Goal: Task Accomplishment & Management: Complete application form

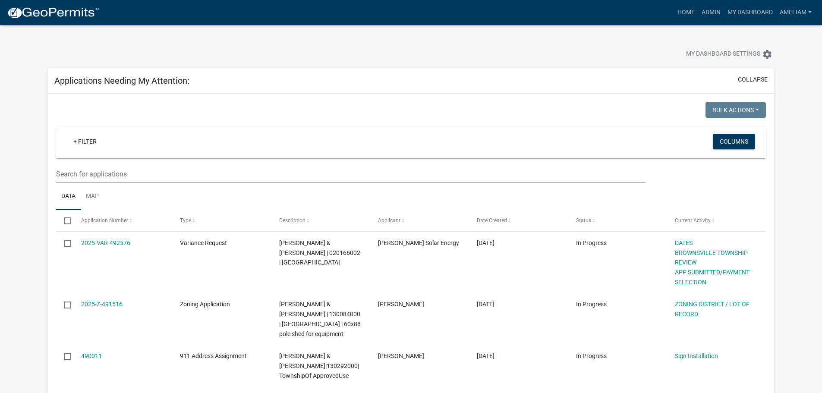
select select "3: 100"
click at [712, 15] on link "Admin" at bounding box center [711, 12] width 26 height 16
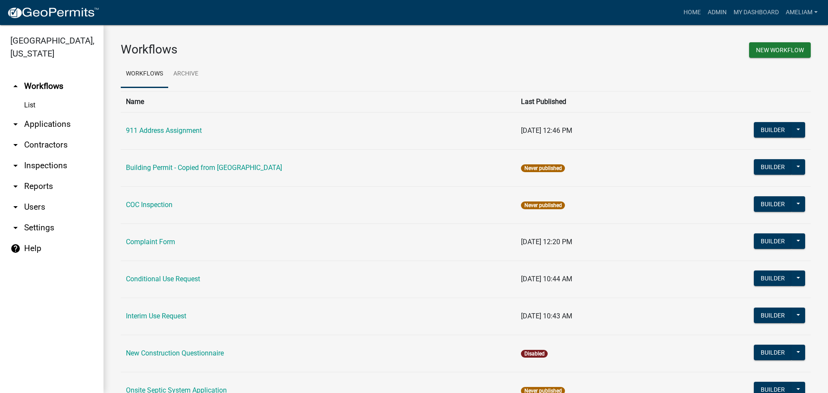
click at [16, 126] on icon "arrow_drop_down" at bounding box center [15, 124] width 10 height 10
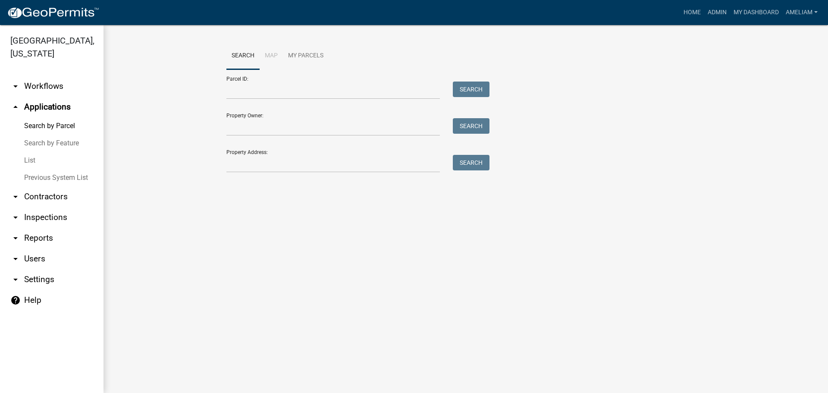
click at [30, 160] on link "List" at bounding box center [52, 160] width 104 height 17
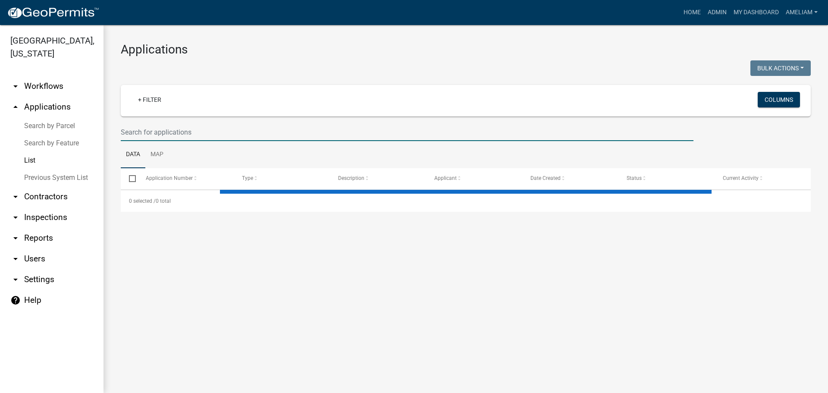
click at [272, 130] on input "text" at bounding box center [407, 132] width 573 height 18
select select "2: 50"
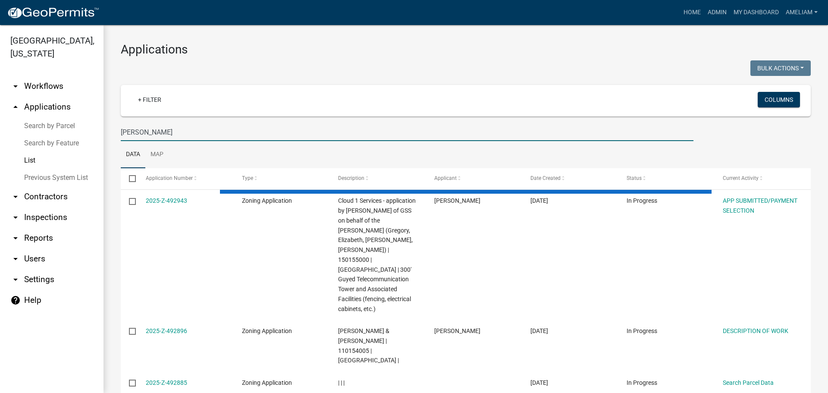
type input "[PERSON_NAME]"
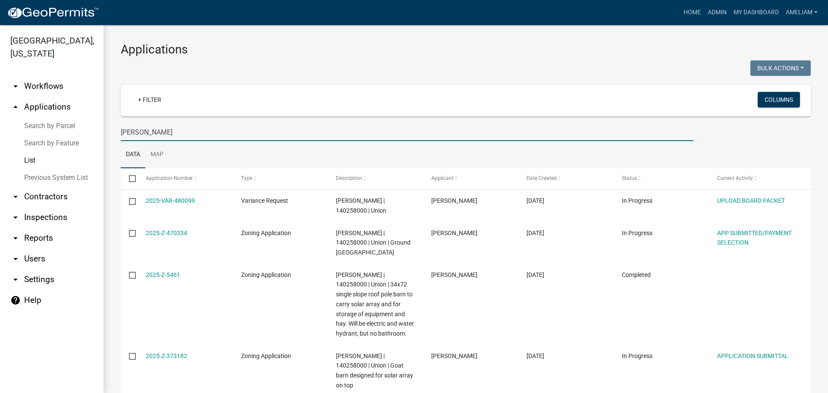
drag, startPoint x: 201, startPoint y: 135, endPoint x: 129, endPoint y: 137, distance: 71.6
click at [129, 137] on input "[PERSON_NAME]" at bounding box center [407, 132] width 573 height 18
click at [104, 137] on div "Applications Bulk Actions Void Expire Lock Withdraw + Filter Columns [PERSON_NA…" at bounding box center [466, 268] width 725 height 487
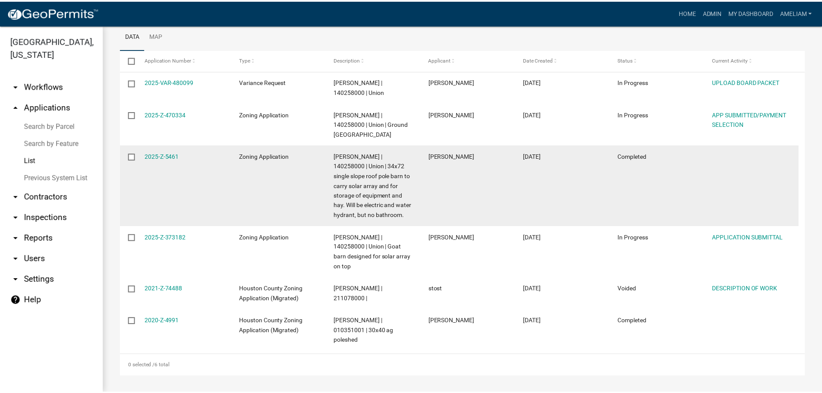
scroll to position [119, 0]
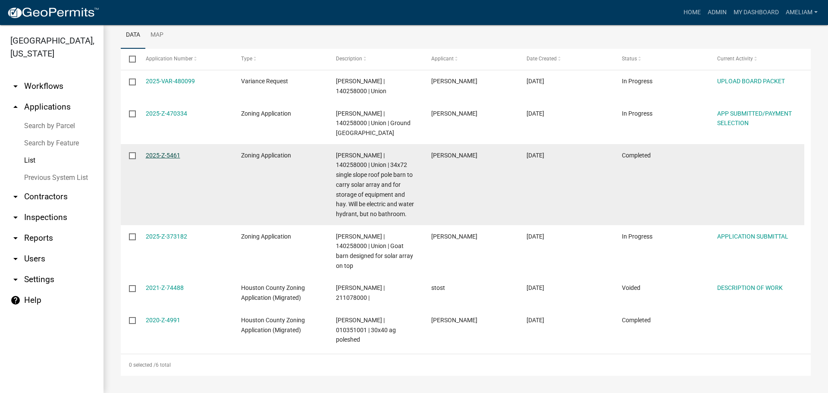
click at [171, 154] on link "2025-Z-5461" at bounding box center [163, 155] width 35 height 7
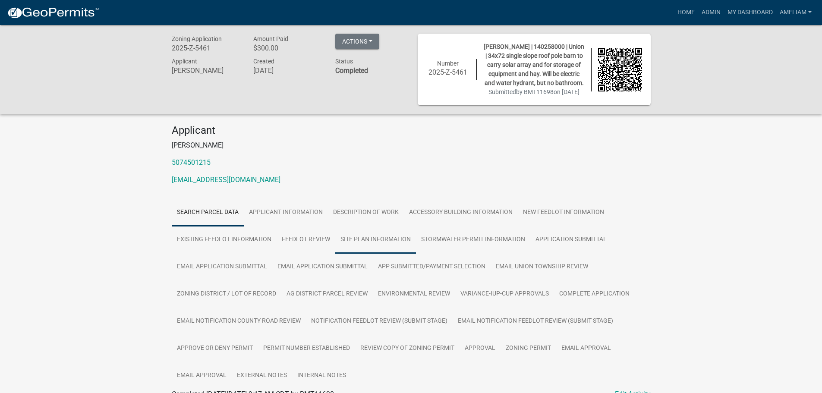
click at [403, 254] on link "SITE PLAN INFORMATION" at bounding box center [375, 240] width 81 height 28
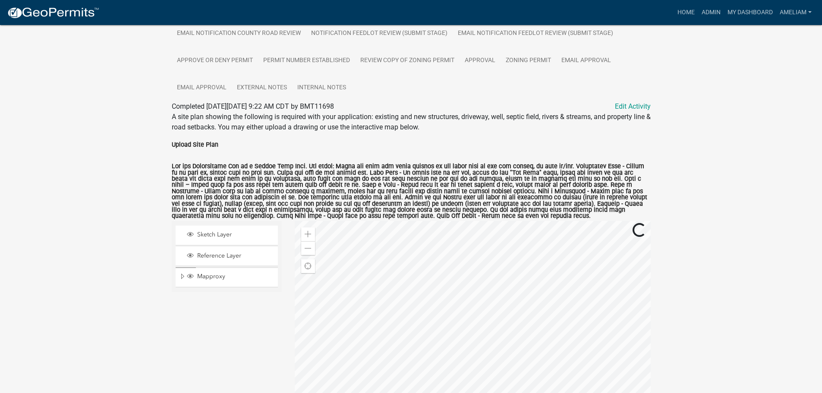
scroll to position [352, 0]
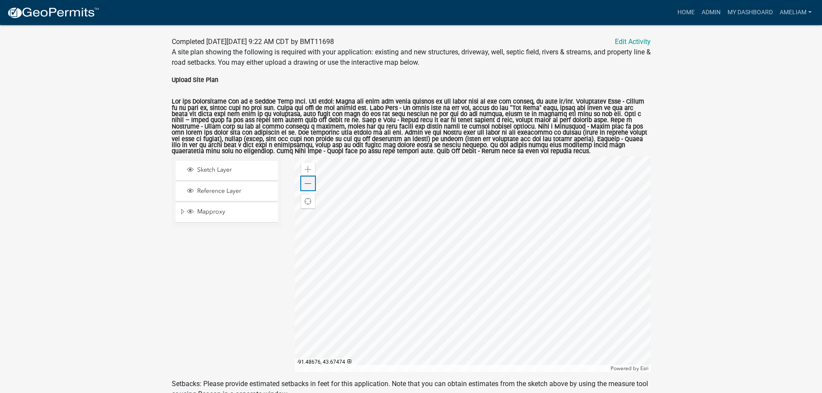
click at [309, 187] on span at bounding box center [308, 183] width 7 height 7
click at [551, 288] on div at bounding box center [473, 264] width 356 height 216
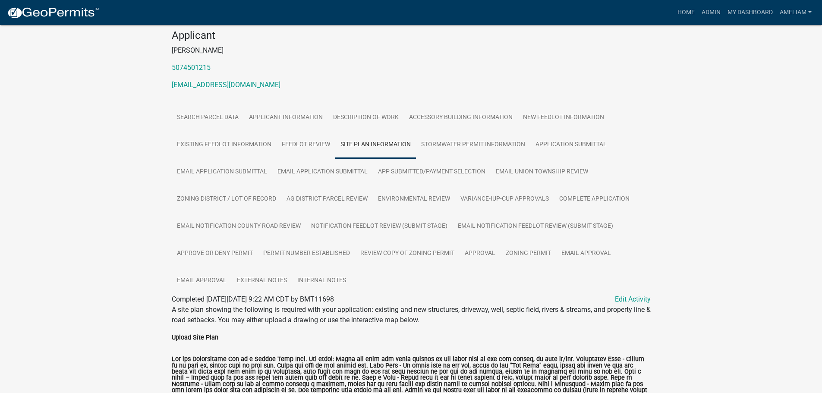
scroll to position [136, 0]
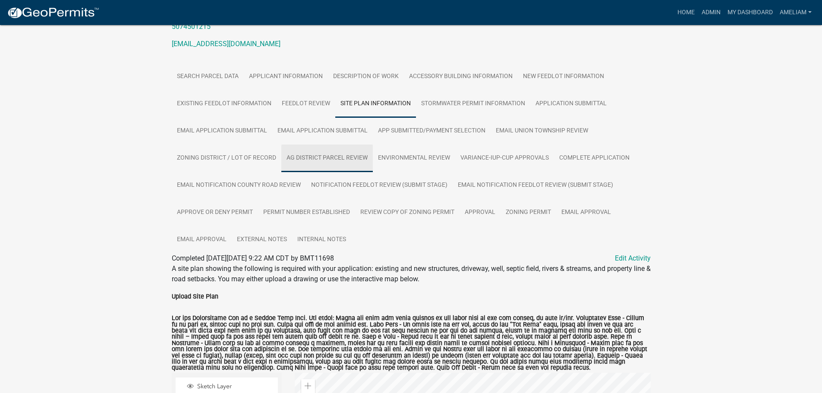
click at [346, 172] on link "AG DISTRICT PARCEL REVIEW" at bounding box center [326, 159] width 91 height 28
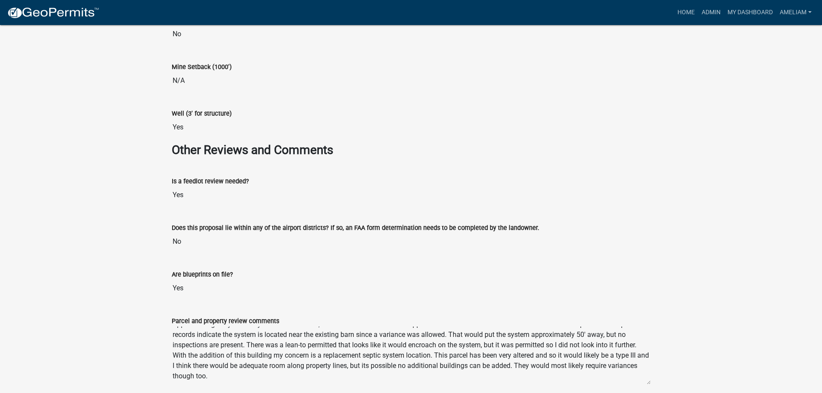
scroll to position [1467, 0]
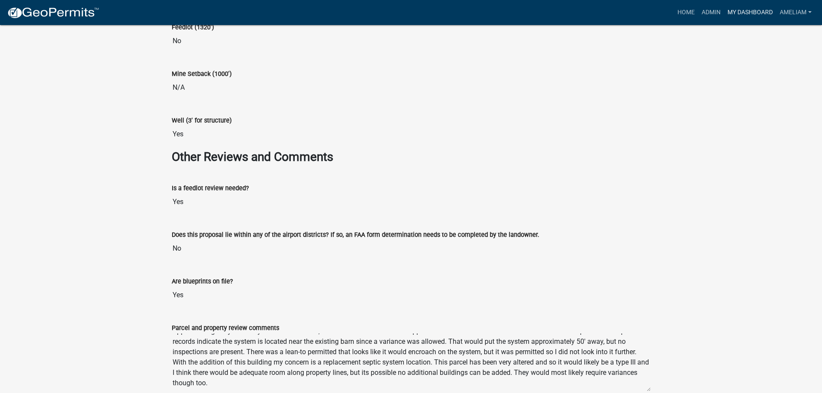
click at [756, 11] on link "My Dashboard" at bounding box center [750, 12] width 52 height 16
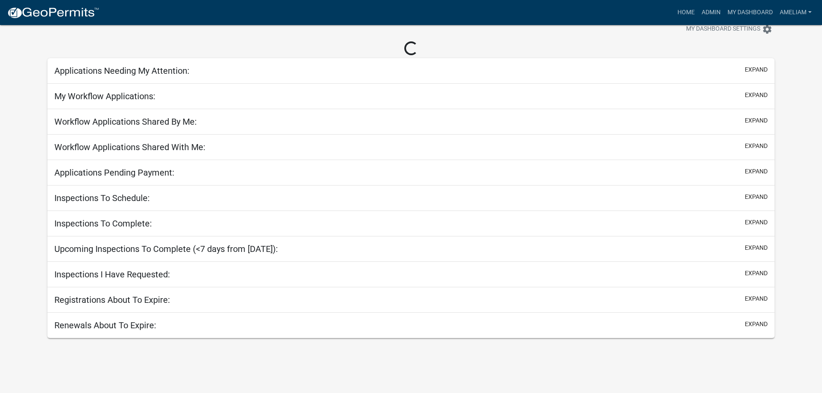
scroll to position [25, 0]
select select "3: 100"
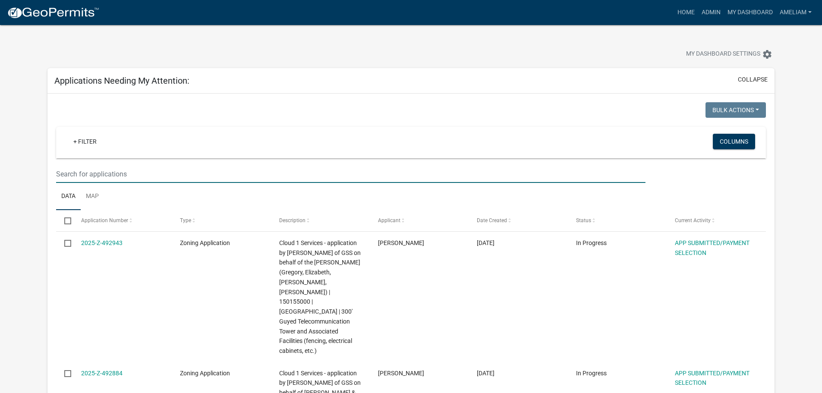
click at [279, 179] on input "text" at bounding box center [350, 174] width 589 height 18
type input "[PERSON_NAME]"
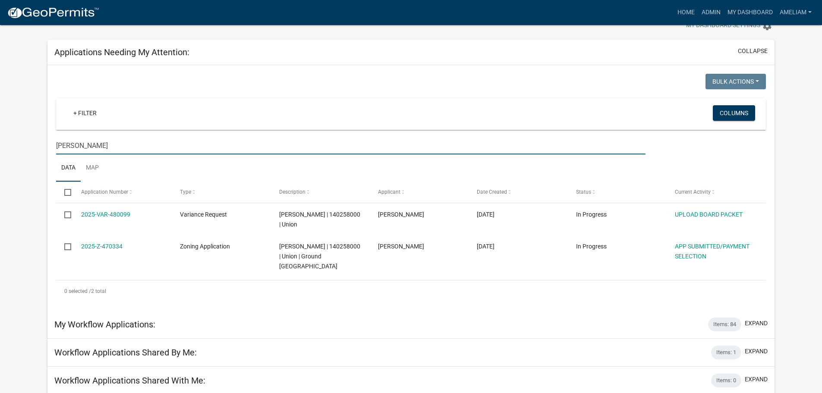
scroll to position [129, 0]
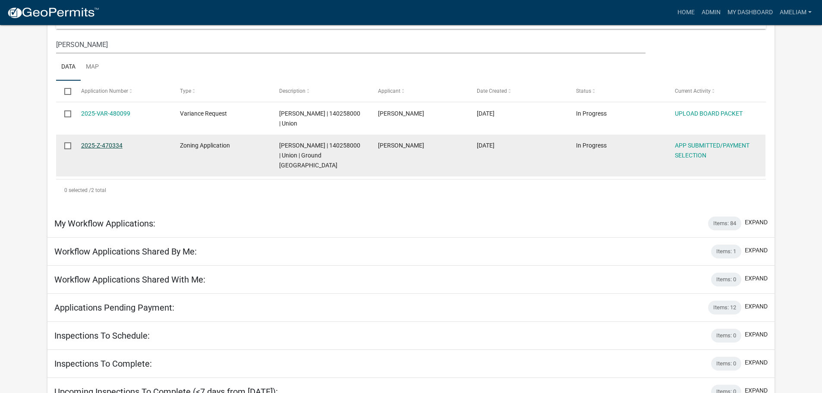
click at [111, 142] on link "2025-Z-470334" at bounding box center [101, 145] width 41 height 7
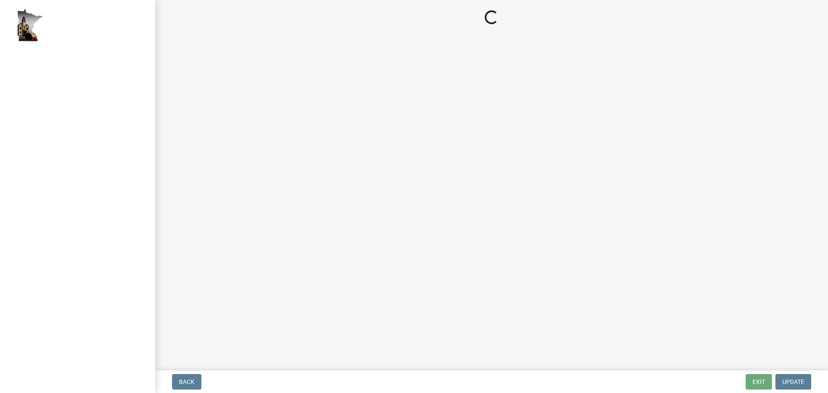
select select "2: 1"
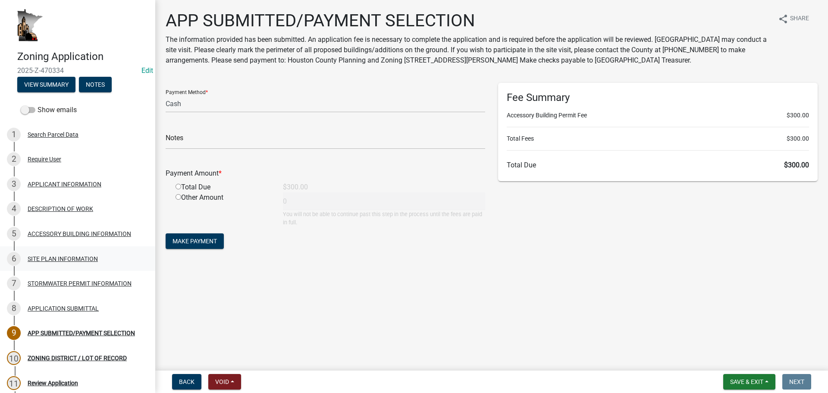
click at [56, 261] on div "SITE PLAN INFORMATION" at bounding box center [63, 259] width 70 height 6
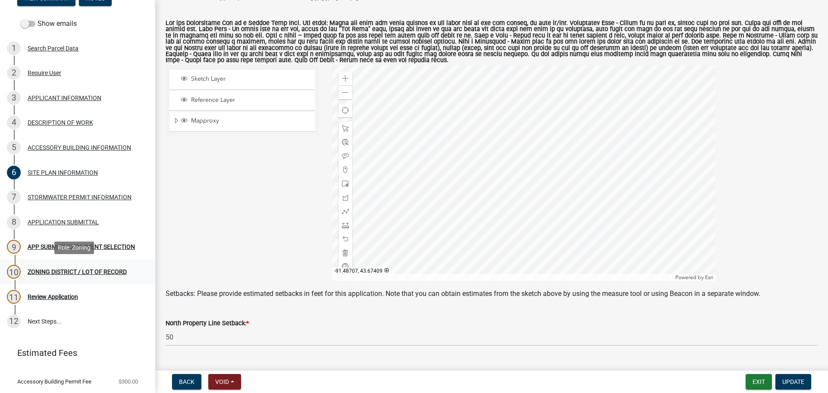
scroll to position [43, 0]
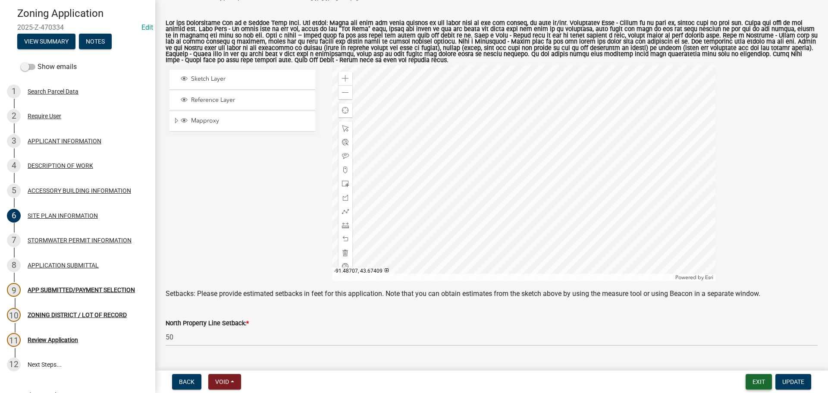
click at [758, 384] on button "Exit" at bounding box center [759, 382] width 26 height 16
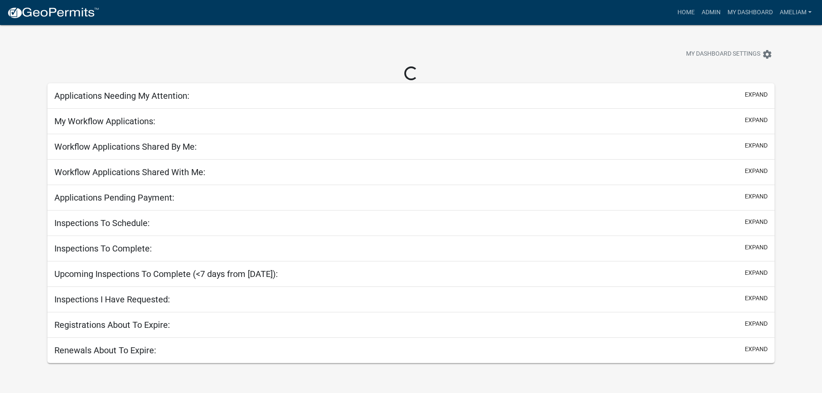
select select "3: 100"
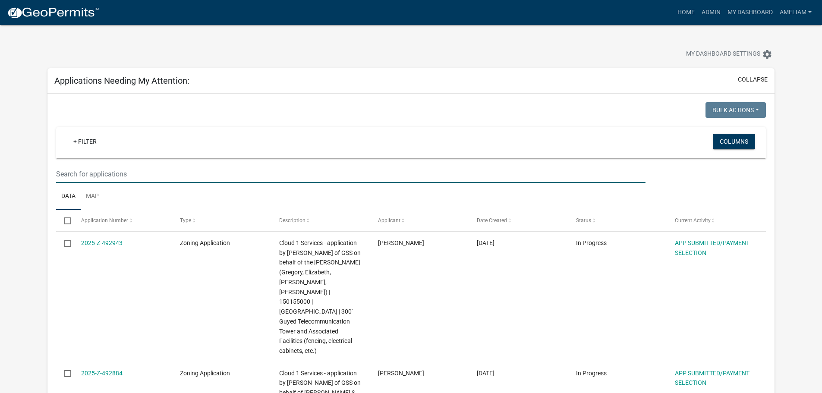
click at [187, 176] on input "text" at bounding box center [350, 174] width 589 height 18
click at [138, 179] on input "text" at bounding box center [350, 174] width 589 height 18
type input "[PERSON_NAME]"
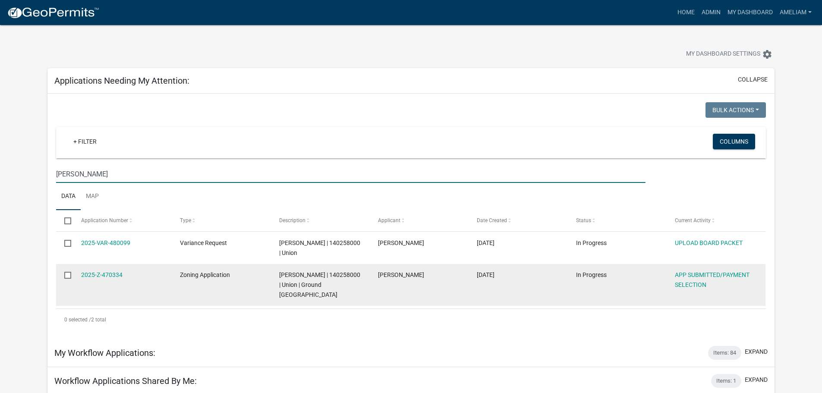
click at [122, 279] on div "2025-Z-470334" at bounding box center [122, 275] width 82 height 10
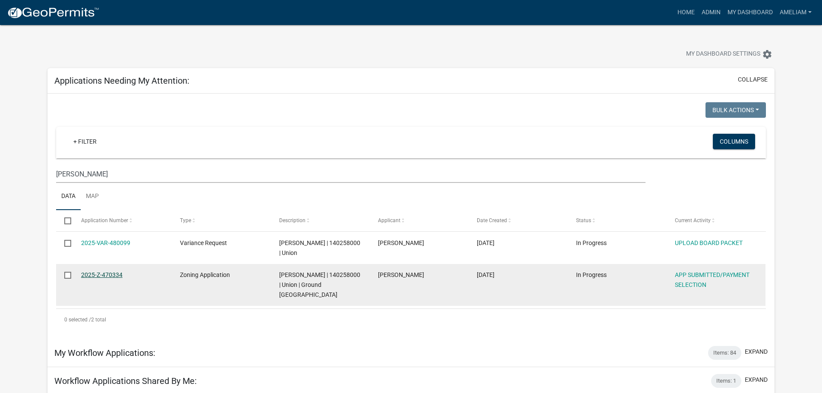
click at [116, 274] on link "2025-Z-470334" at bounding box center [101, 274] width 41 height 7
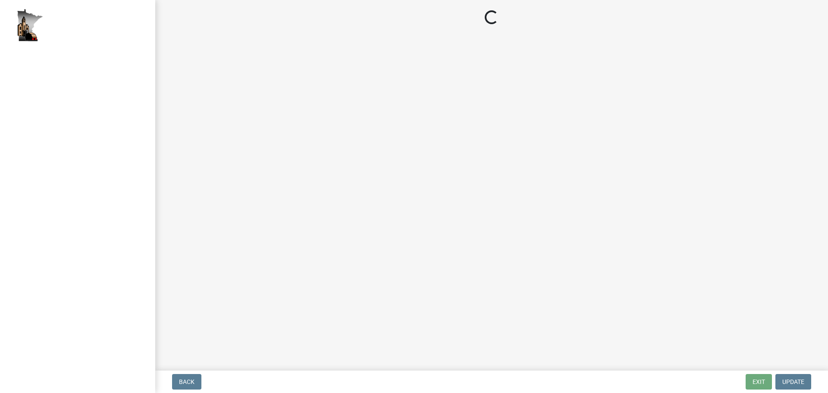
select select "2: 1"
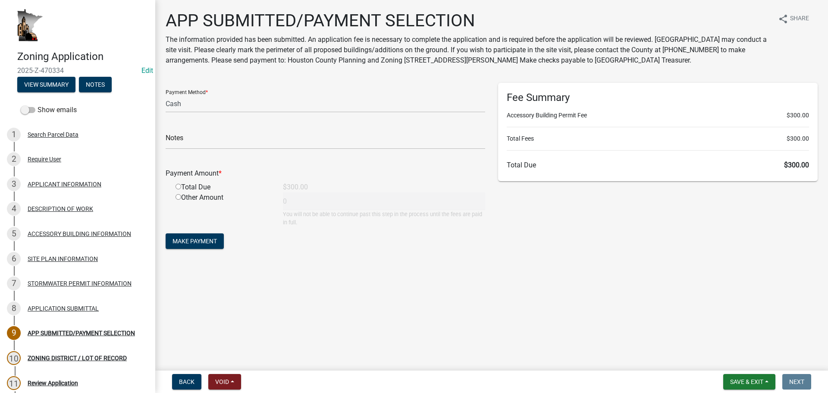
click at [285, 276] on main "APP SUBMITTED/PAYMENT SELECTION The information provided has been submitted. An…" at bounding box center [491, 183] width 673 height 367
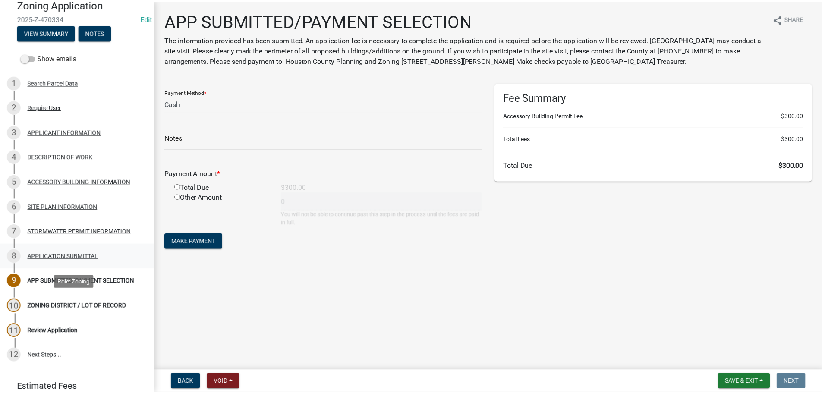
scroll to position [107, 0]
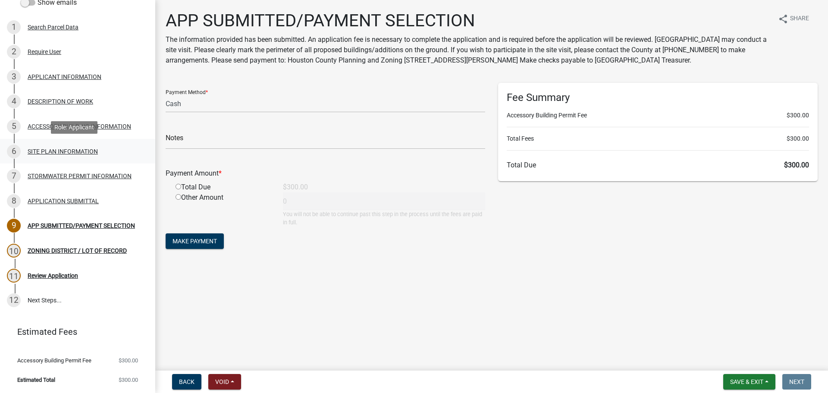
click at [53, 157] on div "6 SITE PLAN INFORMATION" at bounding box center [74, 152] width 135 height 14
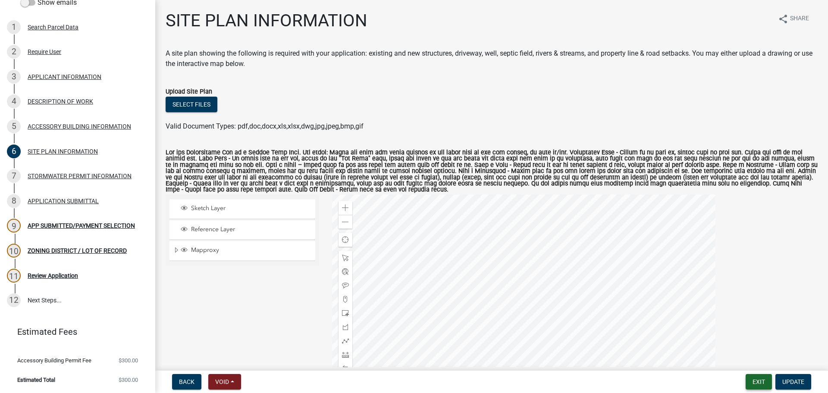
click at [746, 382] on button "Exit" at bounding box center [759, 382] width 26 height 16
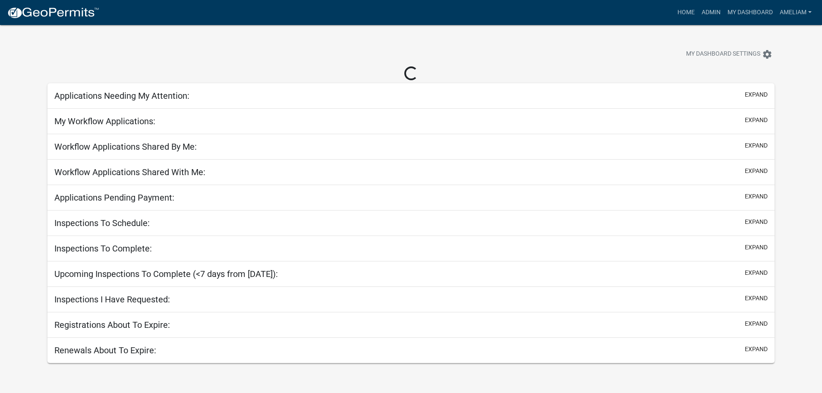
select select "3: 100"
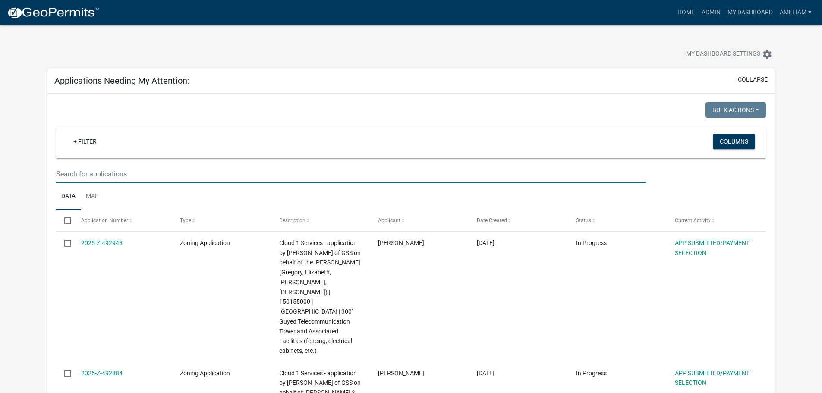
click at [241, 177] on input "text" at bounding box center [350, 174] width 589 height 18
type input "T"
type input "[PERSON_NAME]"
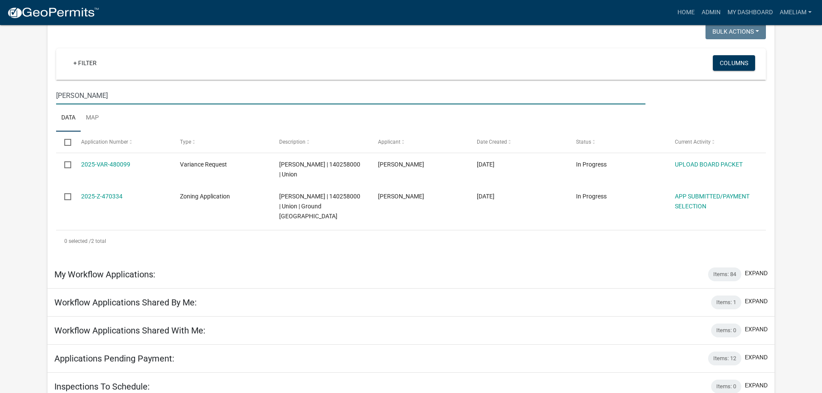
scroll to position [86, 0]
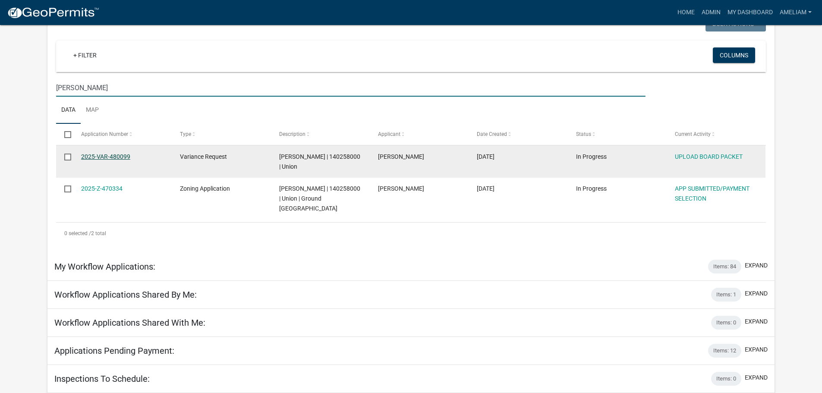
click at [126, 155] on link "2025-VAR-480099" at bounding box center [105, 156] width 49 height 7
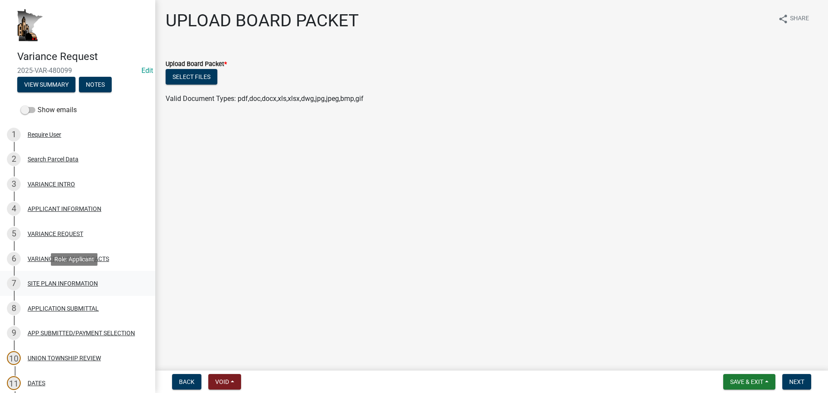
click at [62, 277] on div "7 SITE PLAN INFORMATION" at bounding box center [74, 284] width 135 height 14
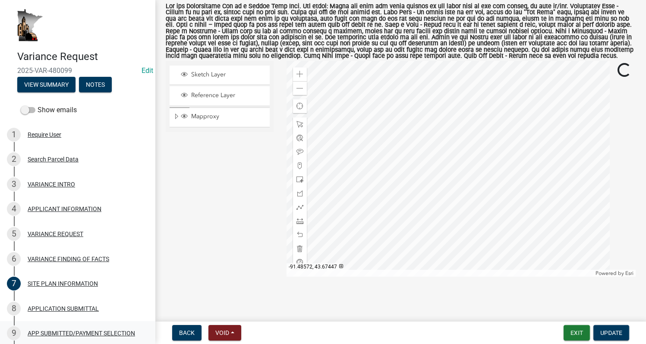
scroll to position [147, 0]
